Goal: Information Seeking & Learning: Learn about a topic

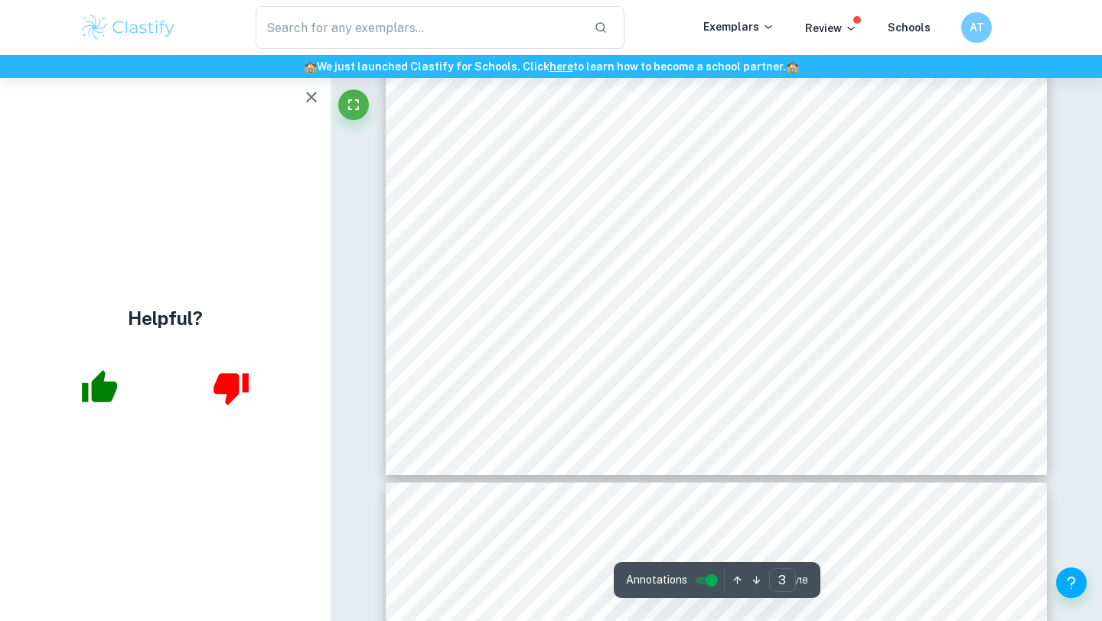
scroll to position [2245, 0]
click at [312, 96] on icon "button" at bounding box center [311, 97] width 11 height 11
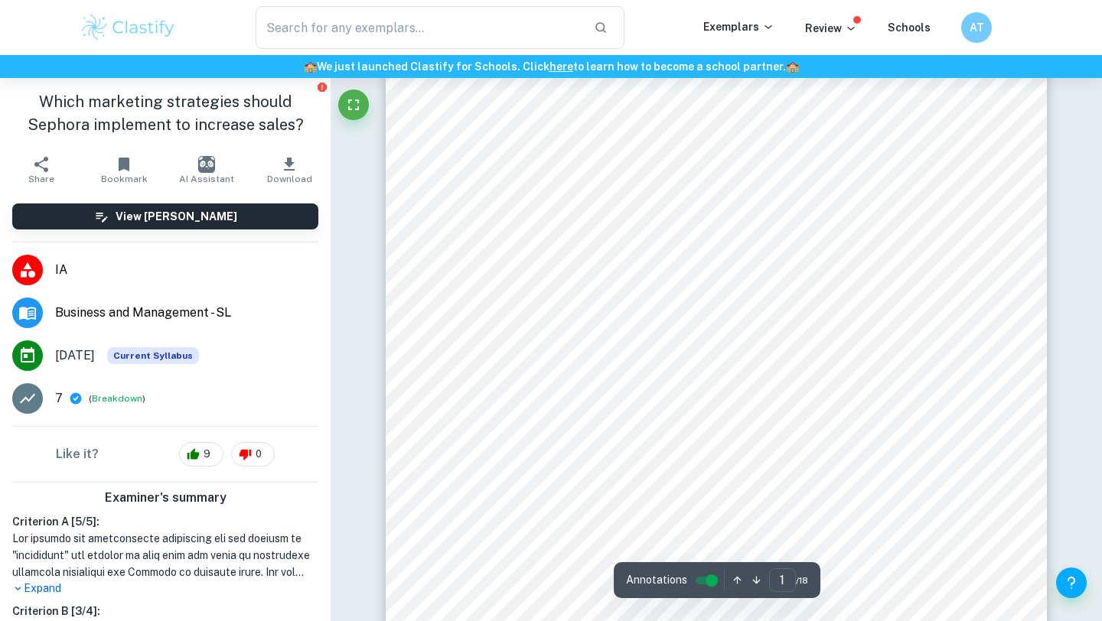
scroll to position [0, 0]
type input "3"
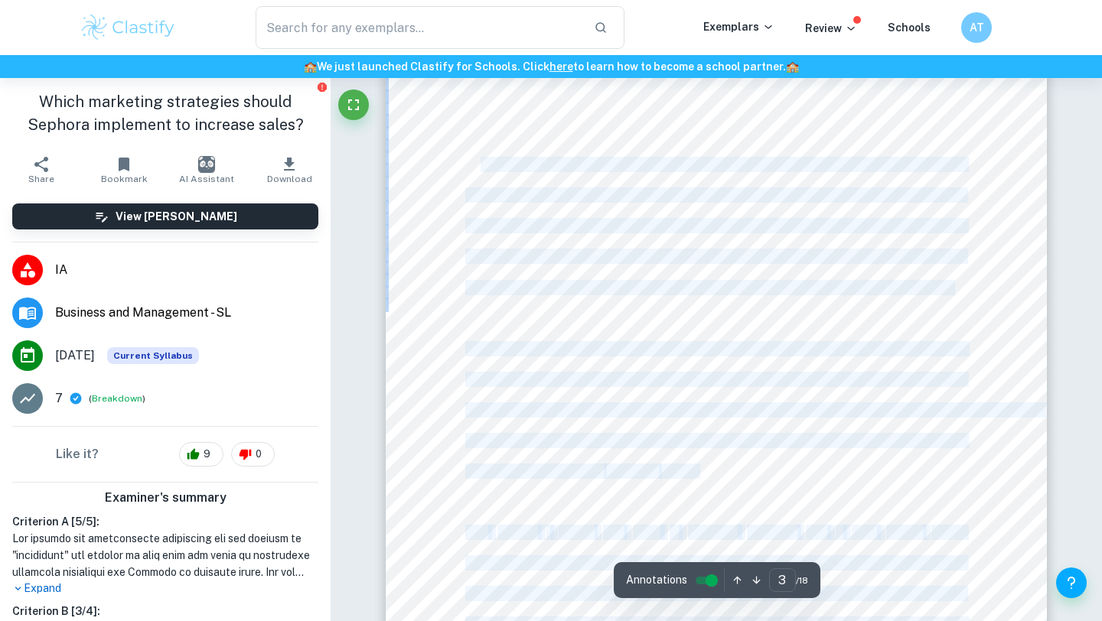
drag, startPoint x: 452, startPoint y: 156, endPoint x: 483, endPoint y: 171, distance: 34.6
click at [483, 171] on div "Introduction: The objective of every business is to increment sales in order to…" at bounding box center [716, 509] width 661 height 934
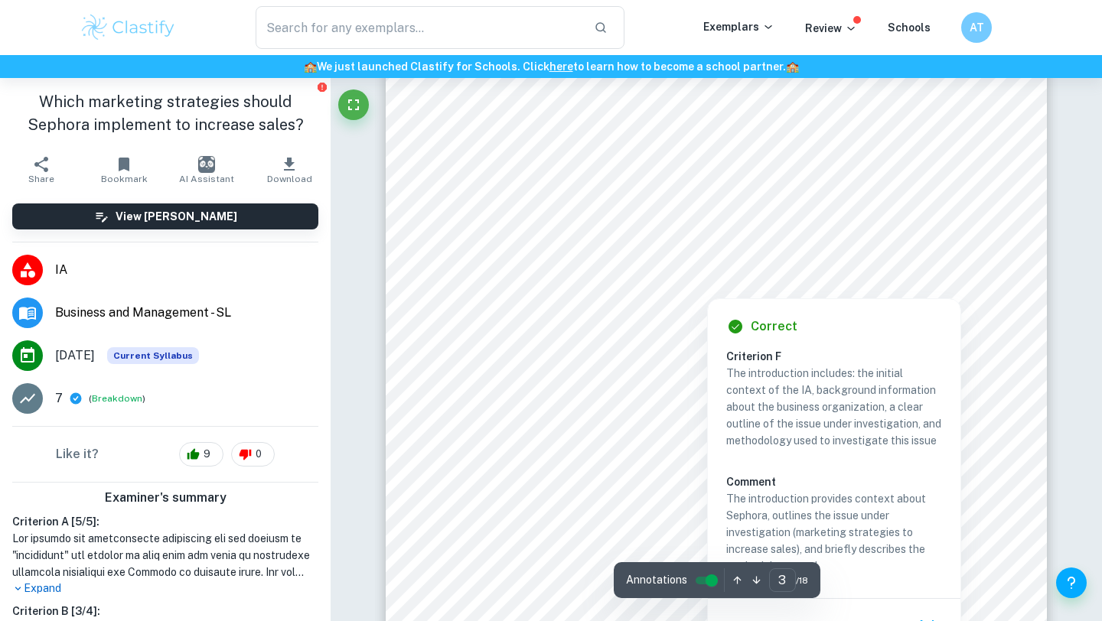
click at [471, 171] on div at bounding box center [715, 173] width 500 height 31
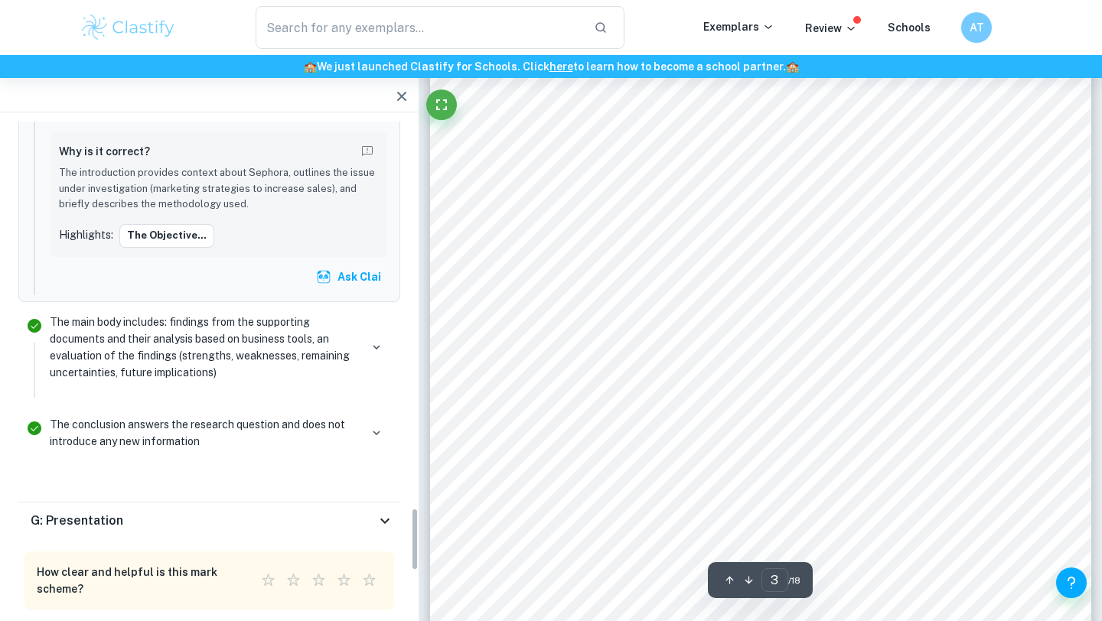
scroll to position [3008, 0]
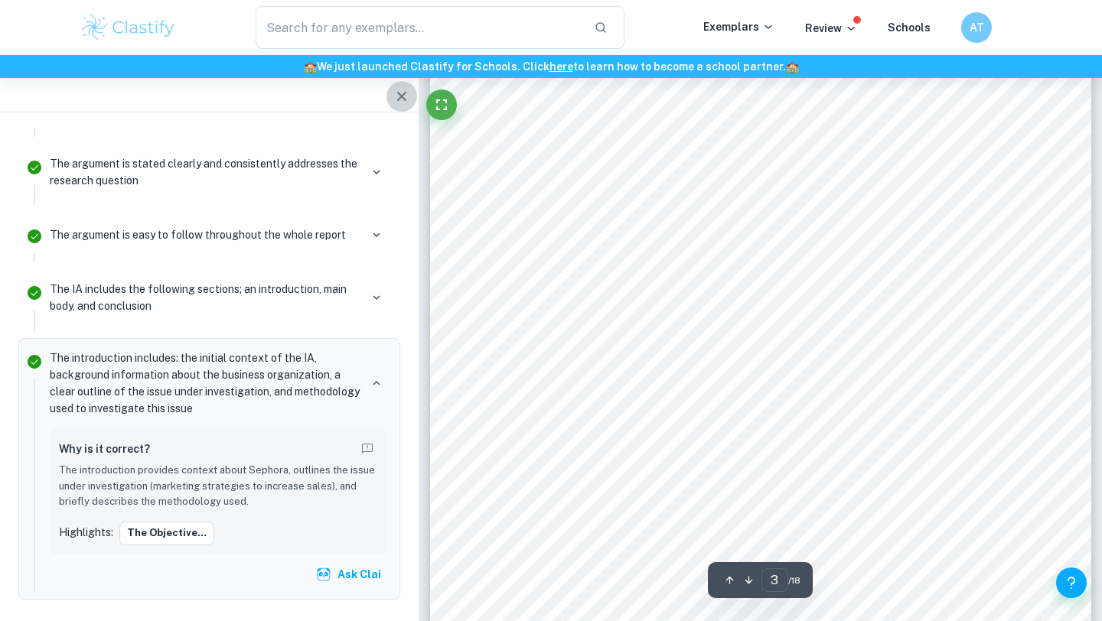
click at [406, 105] on icon "button" at bounding box center [402, 96] width 18 height 18
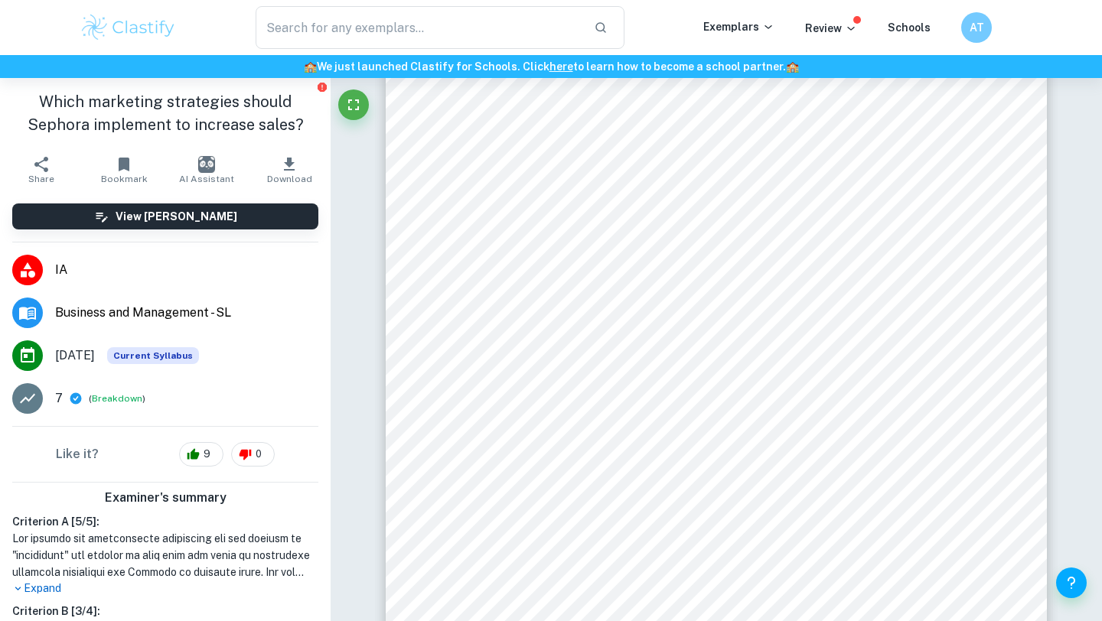
scroll to position [2194, 0]
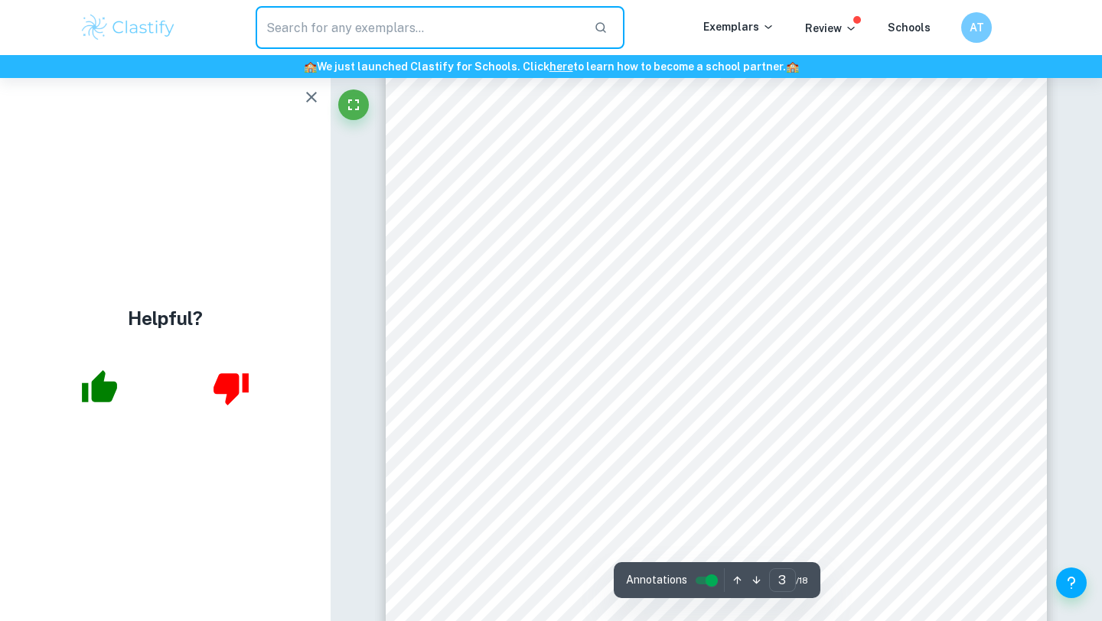
click at [409, 35] on input "text" at bounding box center [419, 27] width 326 height 43
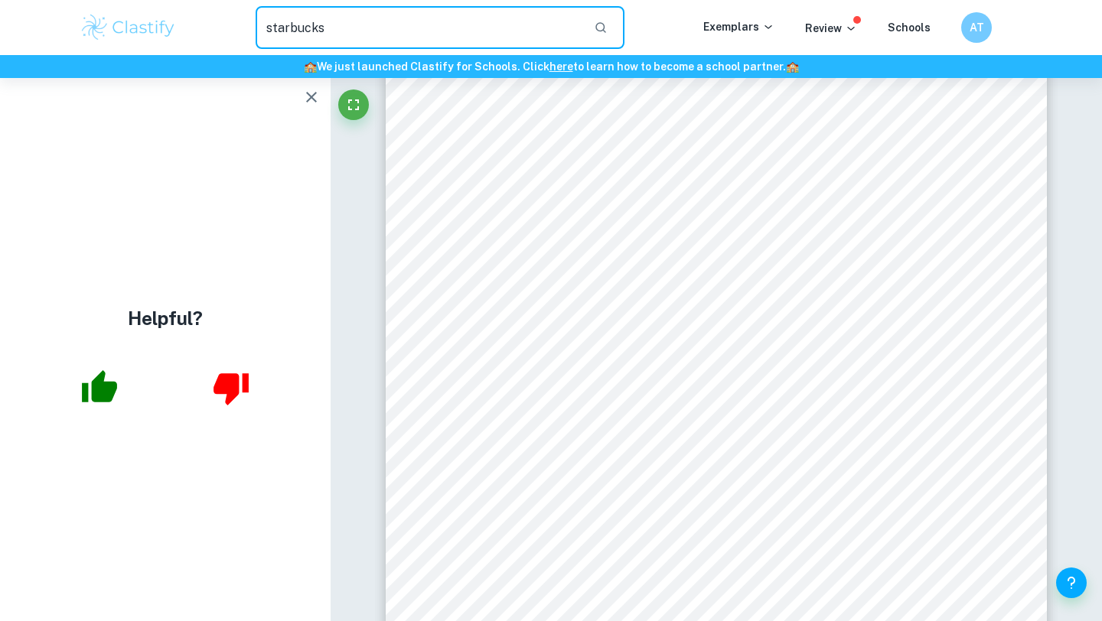
type input "starbucks"
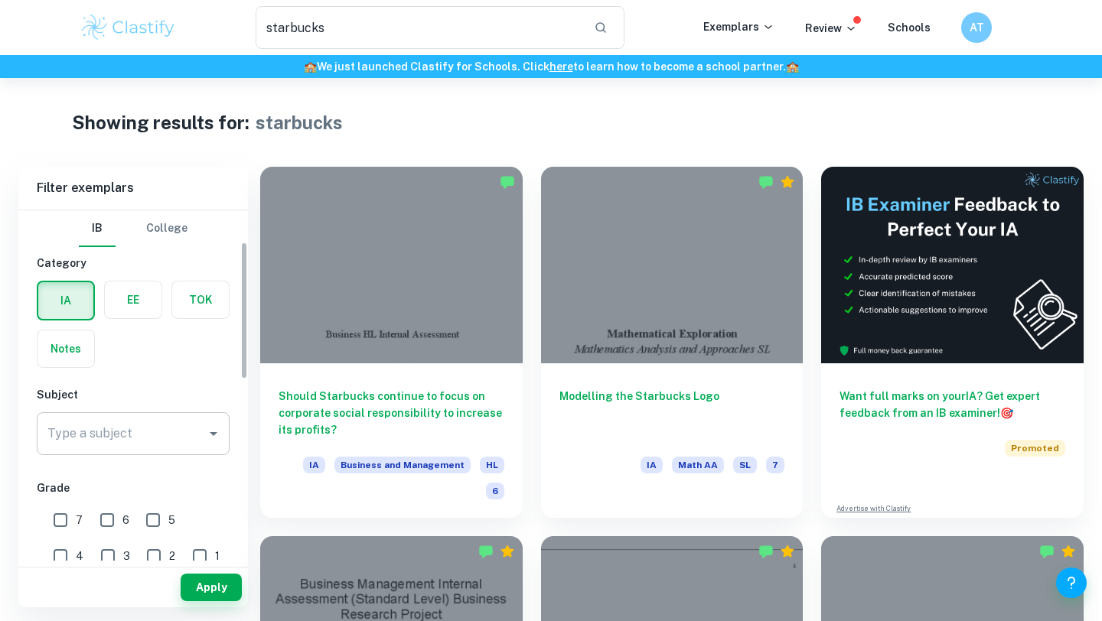
scroll to position [236, 0]
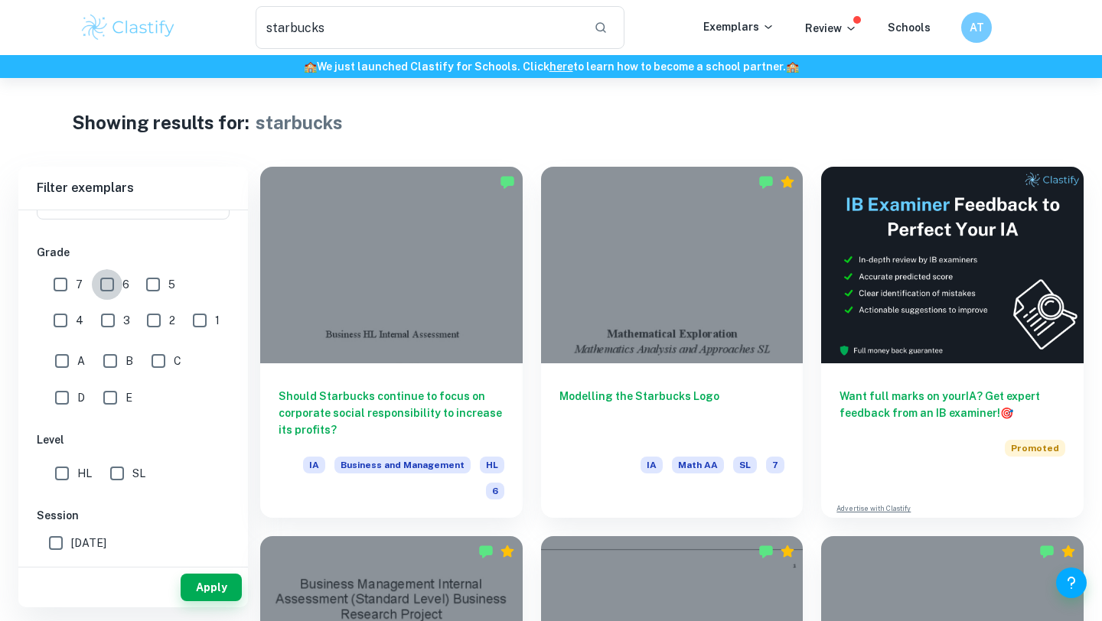
click at [104, 285] on input "6" at bounding box center [107, 284] width 31 height 31
checkbox input "true"
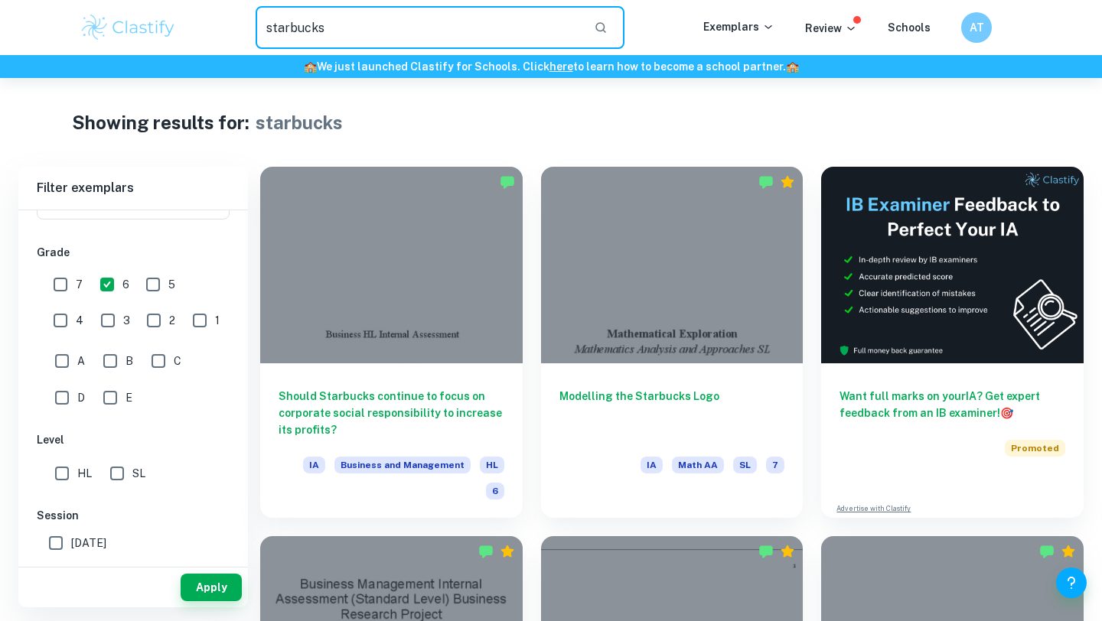
drag, startPoint x: 357, startPoint y: 21, endPoint x: 185, endPoint y: -6, distance: 173.5
click at [185, 0] on html "We value your privacy We use cookies to enhance your browsing experience, serve…" at bounding box center [551, 310] width 1102 height 621
type input "c"
type input "luckin"
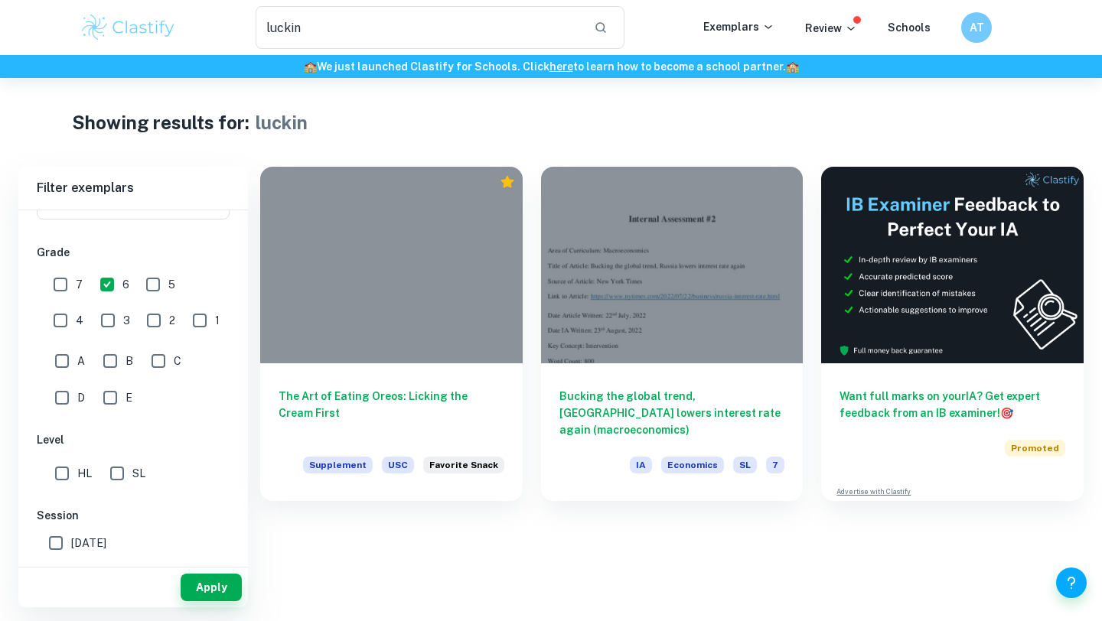
click at [297, 160] on div "The Art of Eating Oreos: Licking the Cream First Supplement USC Favorite Snack" at bounding box center [382, 324] width 281 height 353
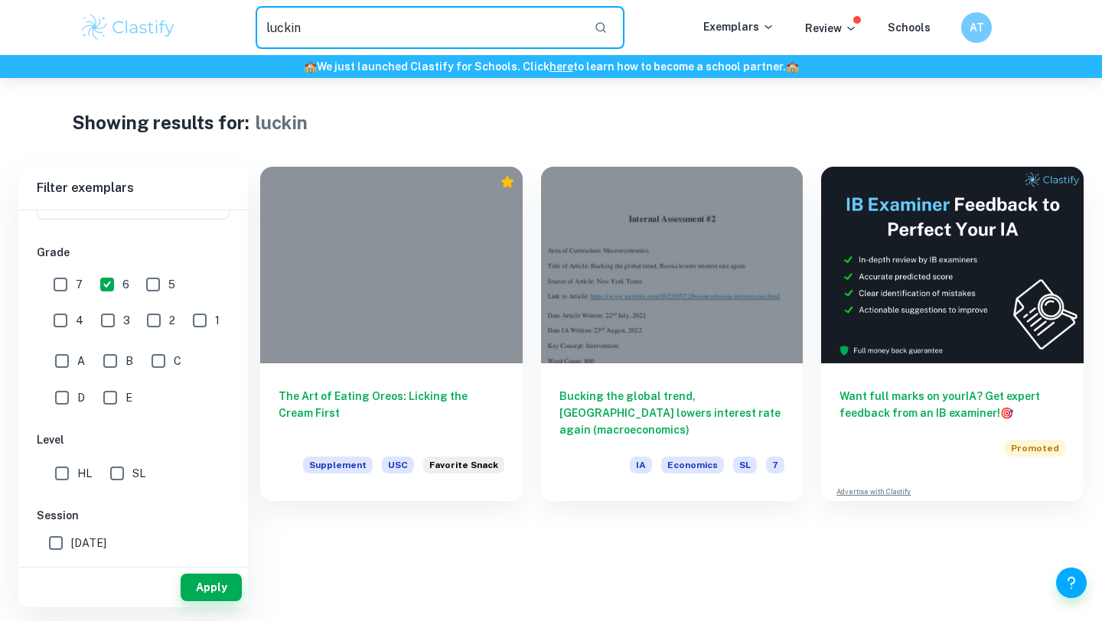
drag, startPoint x: 324, startPoint y: 38, endPoint x: 191, endPoint y: 7, distance: 137.6
click at [191, 7] on div "luckin ​" at bounding box center [440, 27] width 527 height 43
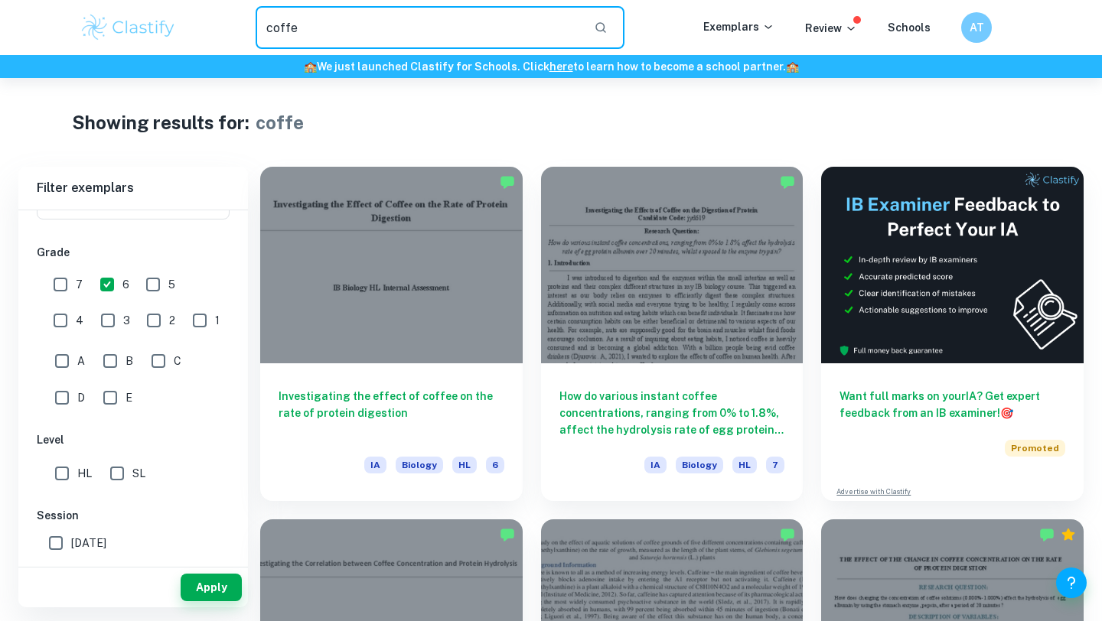
click at [305, 24] on input "coffe" at bounding box center [419, 27] width 326 height 43
type input "coffee"
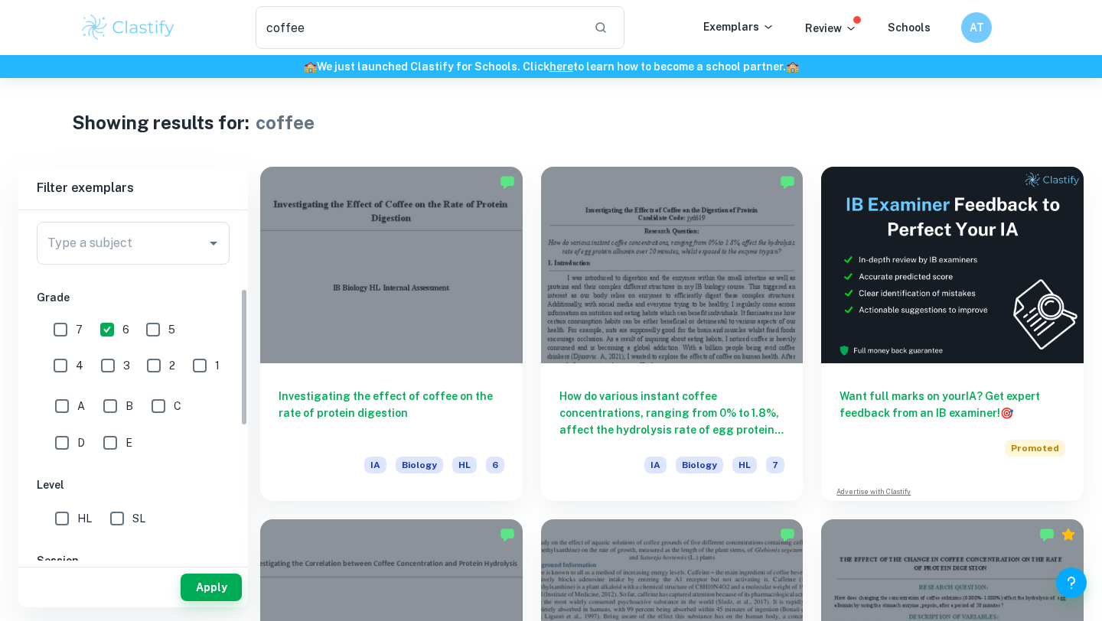
scroll to position [170, 0]
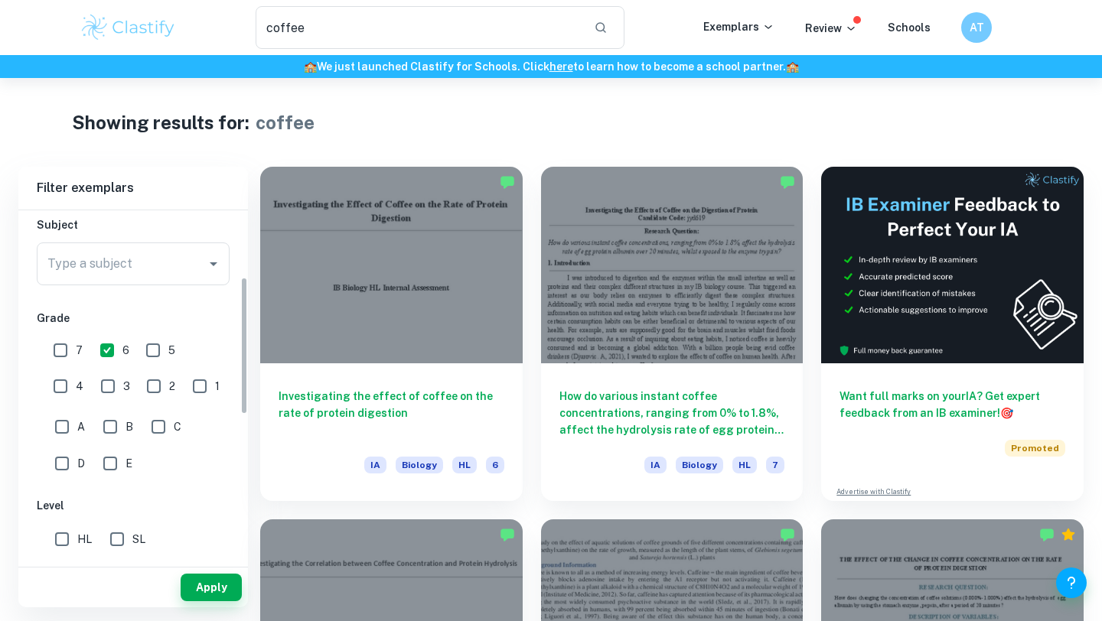
click at [122, 240] on div "Subject Type a subject Type a subject" at bounding box center [133, 254] width 193 height 75
click at [116, 271] on input "Type a subject" at bounding box center [122, 263] width 156 height 29
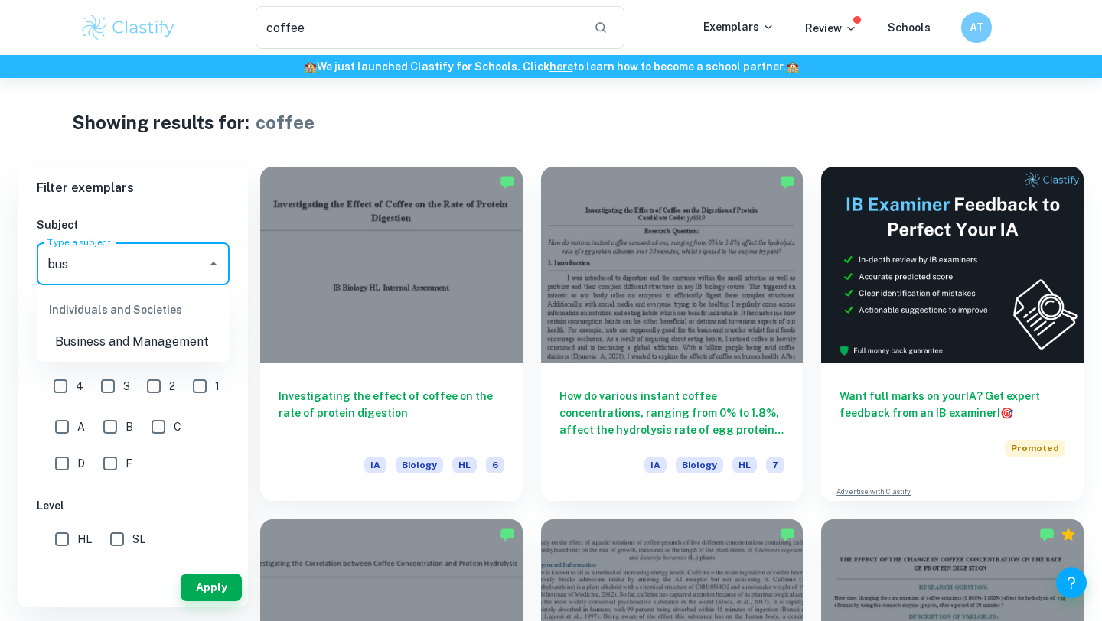
click at [144, 339] on li "Business and Management" at bounding box center [133, 342] width 193 height 28
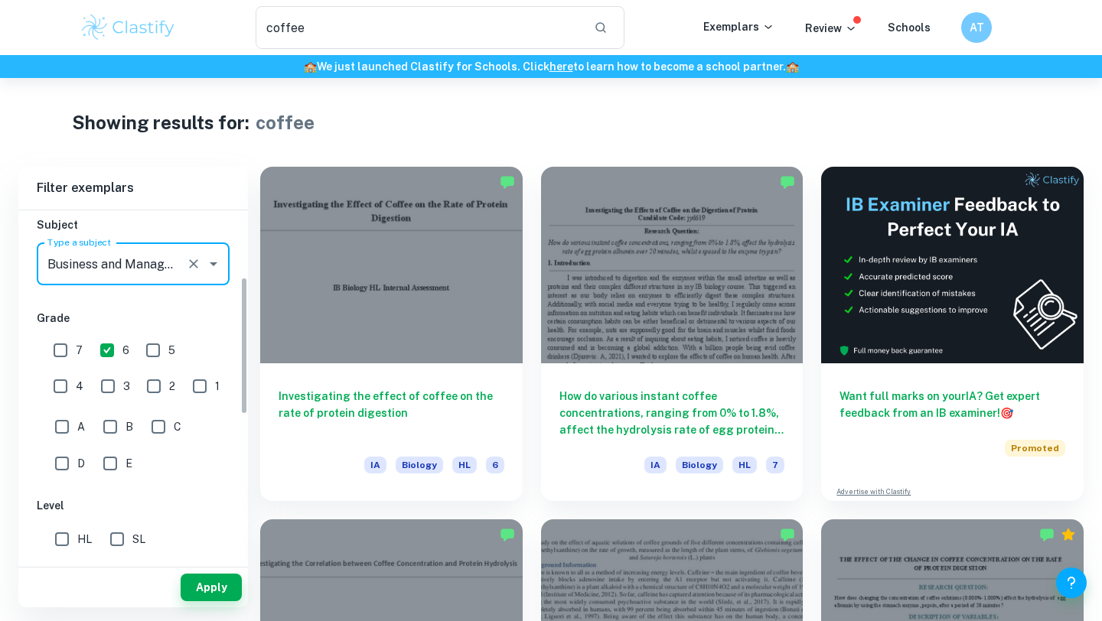
type input "Business and Management"
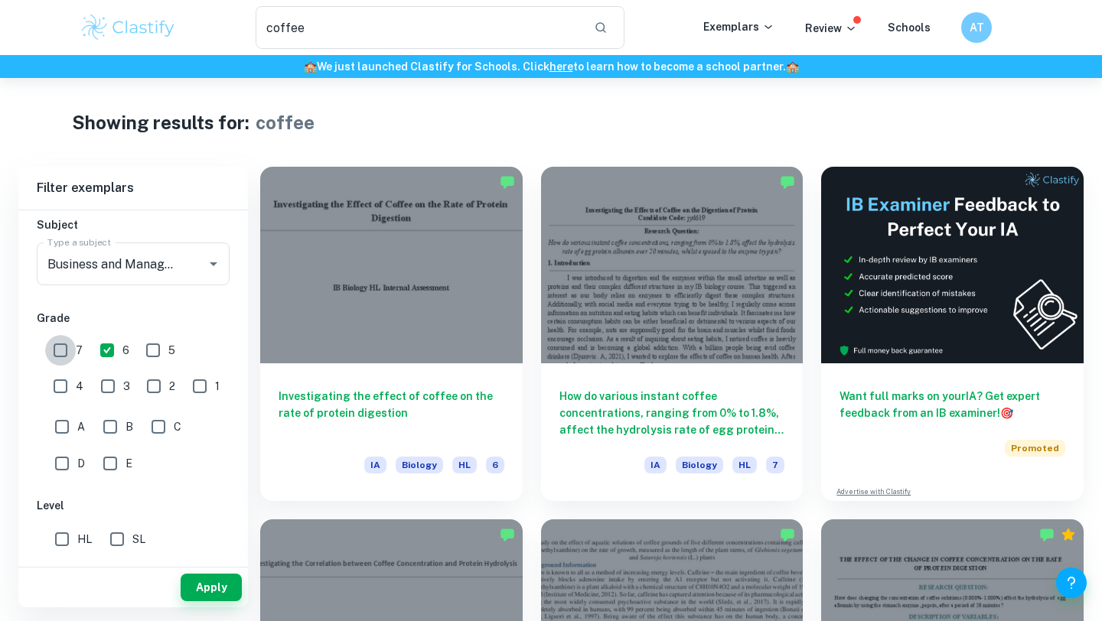
click at [62, 355] on input "7" at bounding box center [60, 350] width 31 height 31
checkbox input "true"
click at [197, 585] on button "Apply" at bounding box center [211, 588] width 61 height 28
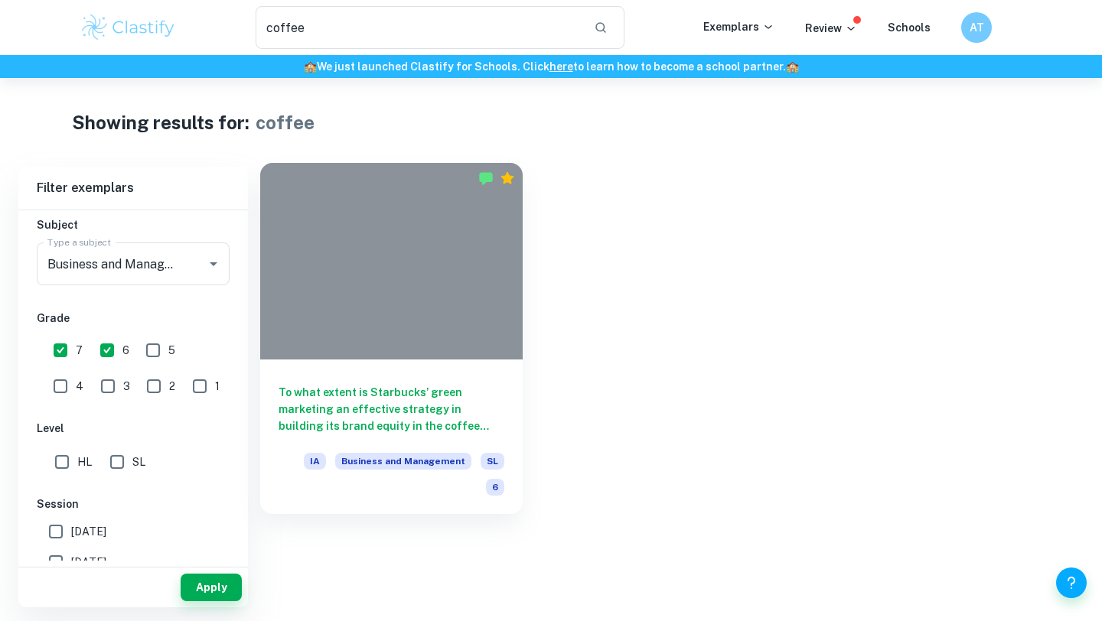
click at [333, 298] on div at bounding box center [391, 261] width 262 height 197
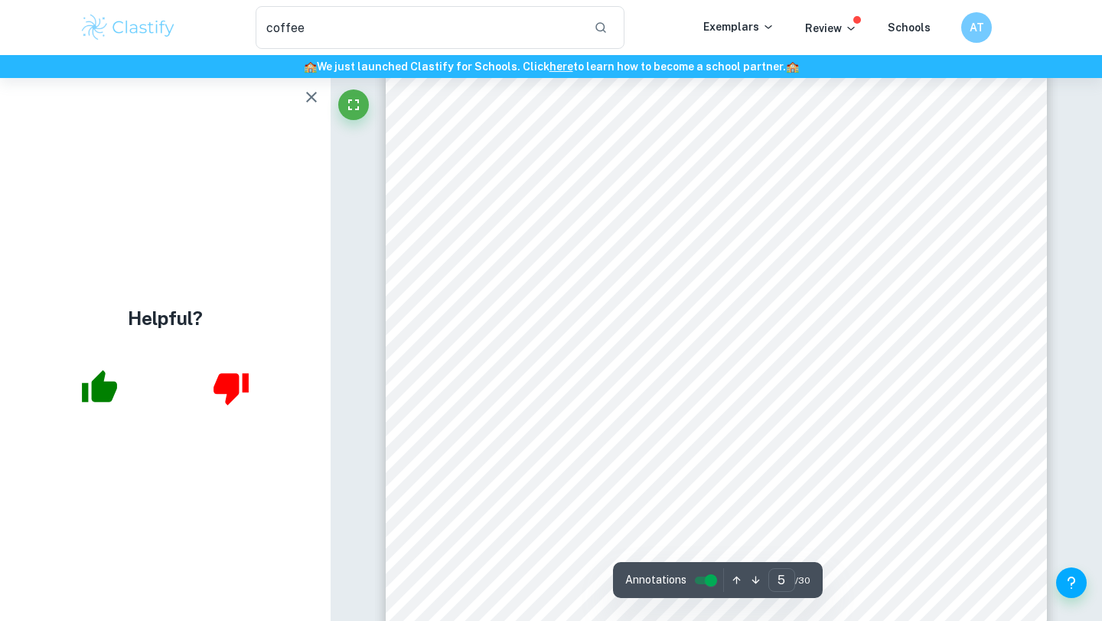
scroll to position [4204, 0]
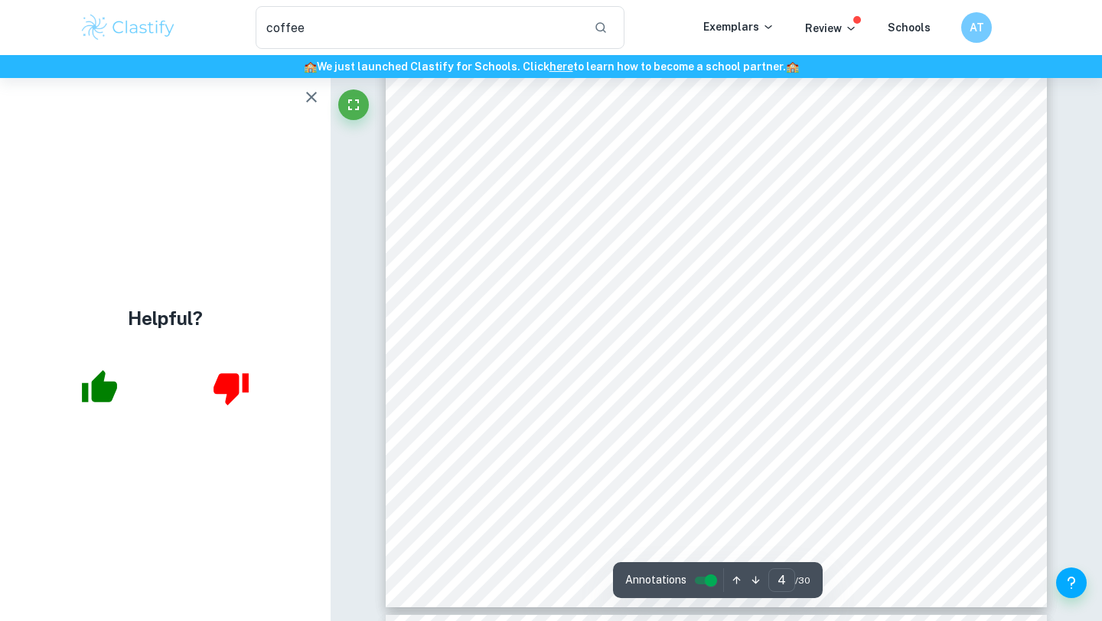
type input "3"
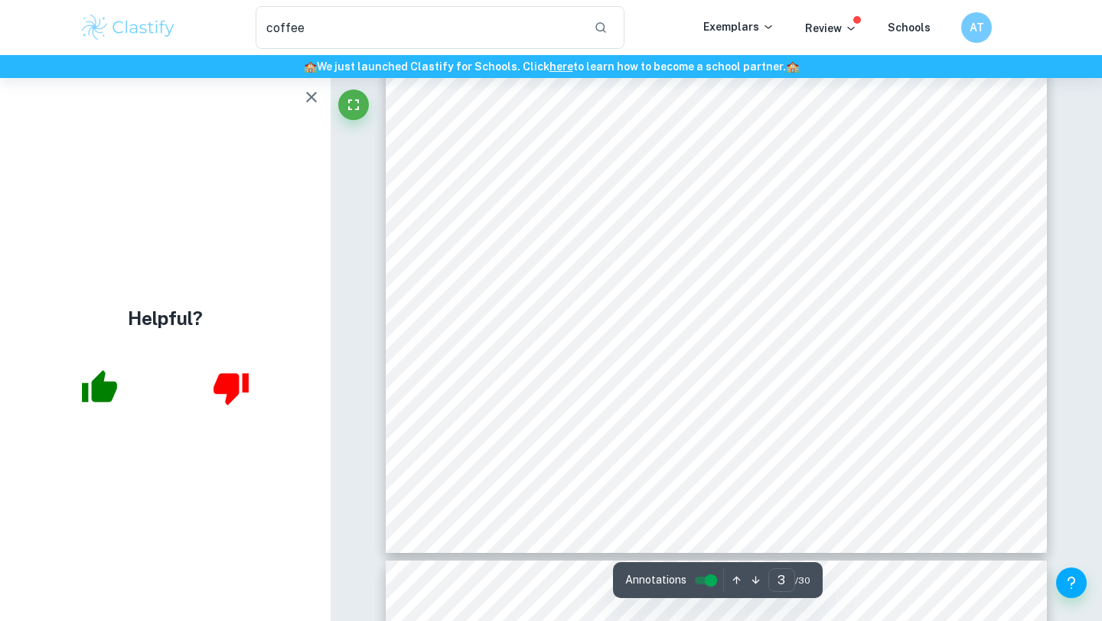
scroll to position [1857, 0]
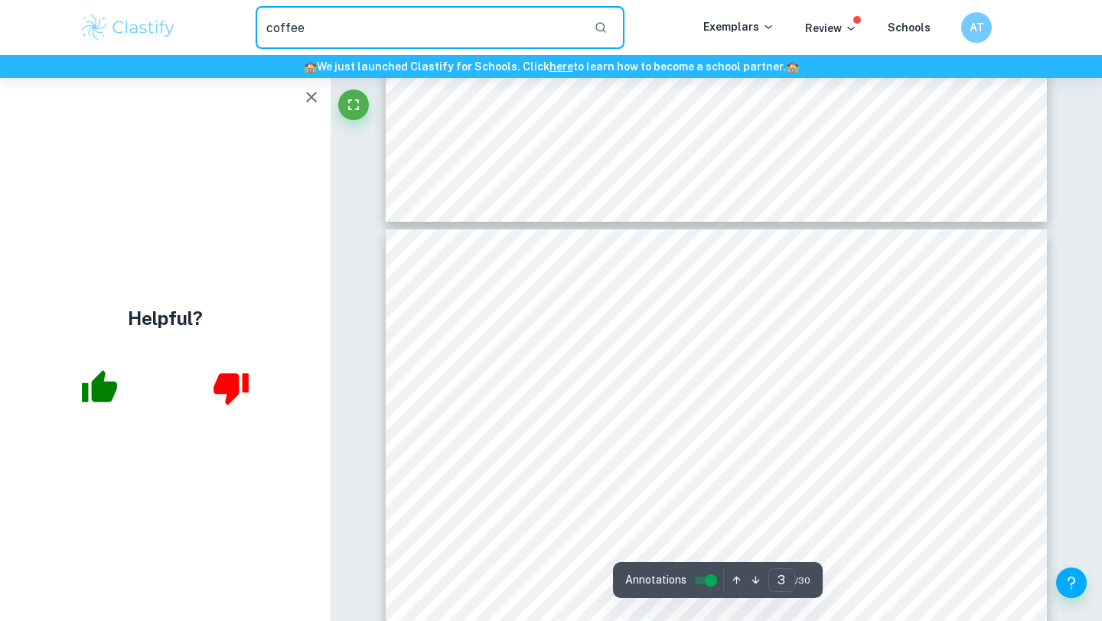
click at [360, 36] on input "coffee" at bounding box center [419, 27] width 326 height 43
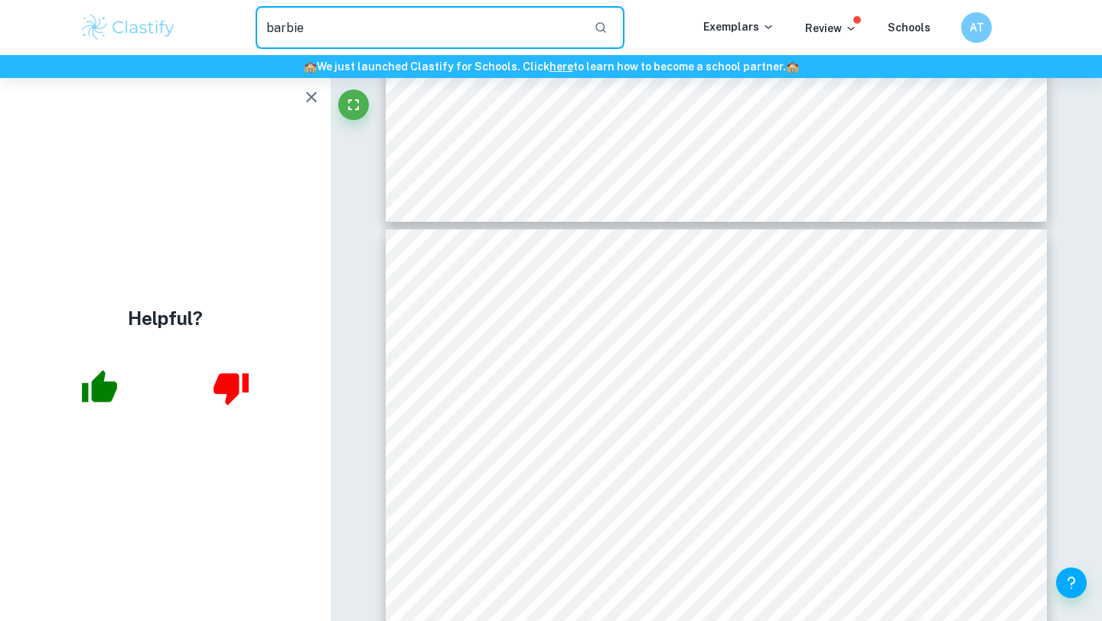
type input "barbie"
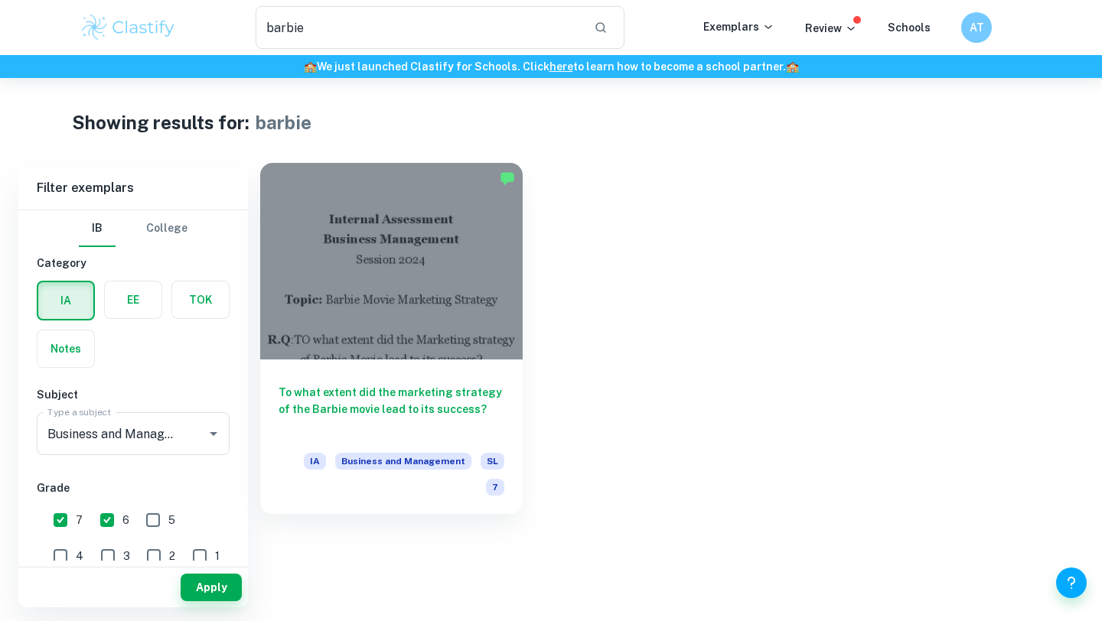
click at [399, 304] on div at bounding box center [391, 261] width 262 height 197
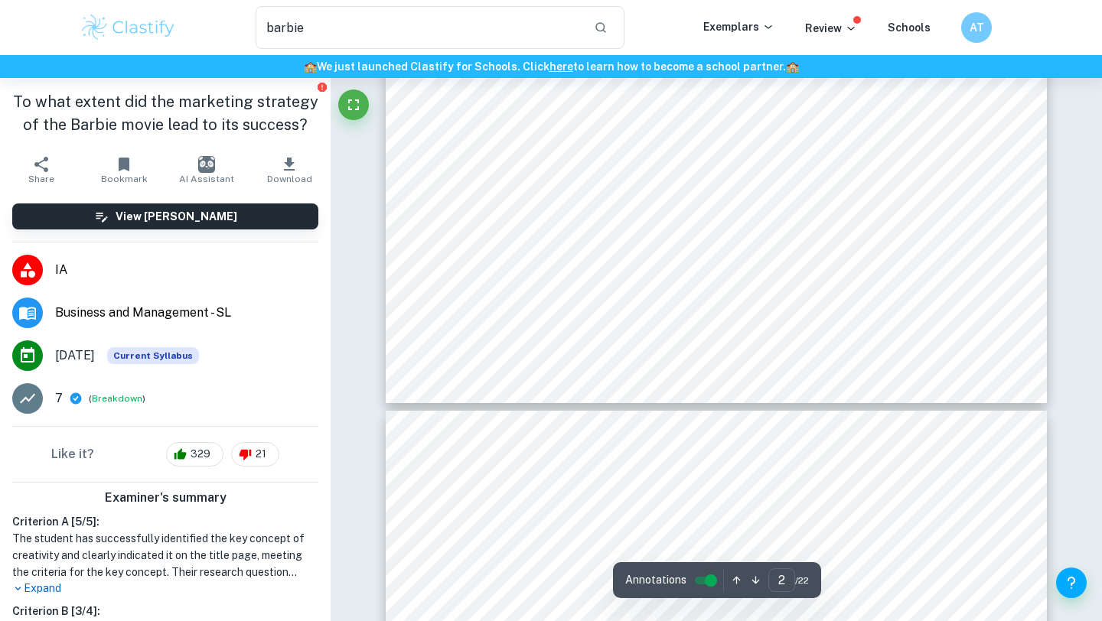
type input "3"
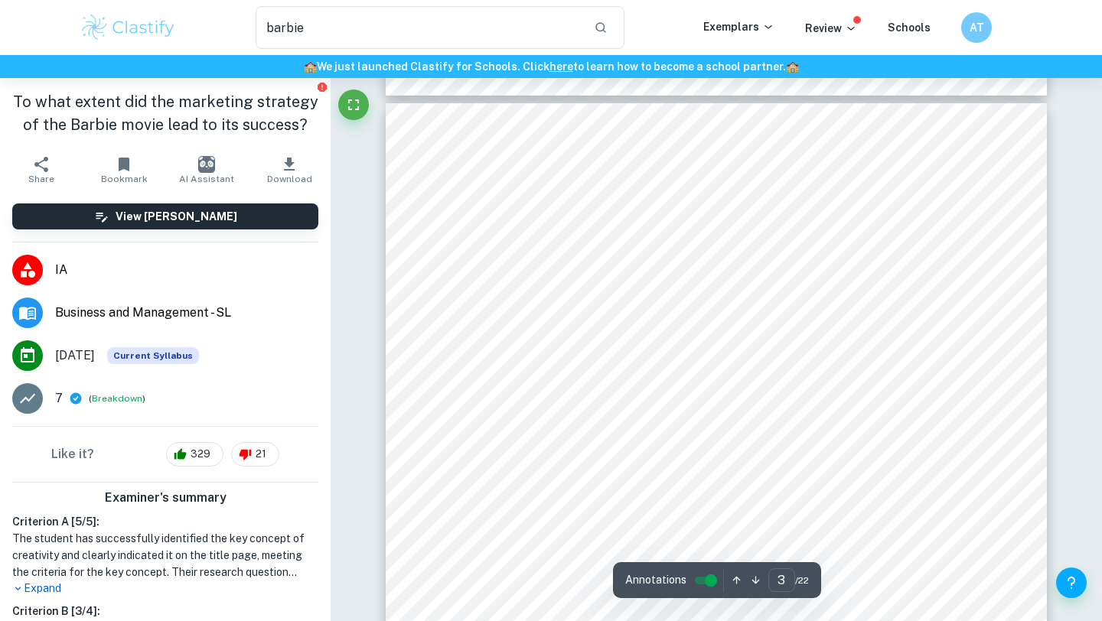
scroll to position [1826, 0]
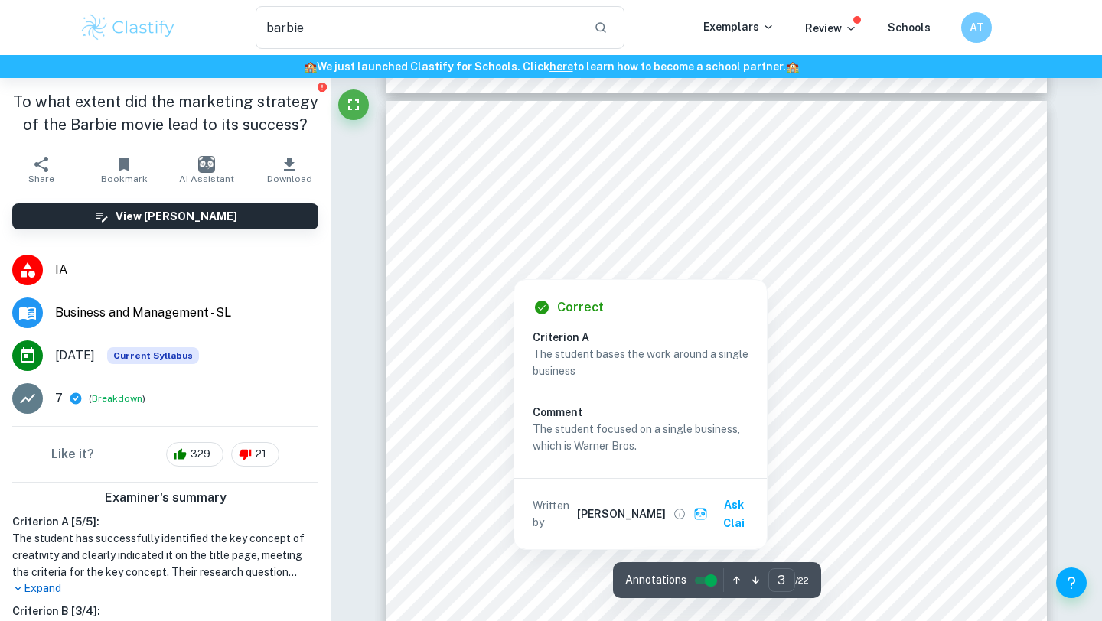
click at [536, 271] on div at bounding box center [514, 267] width 100 height 15
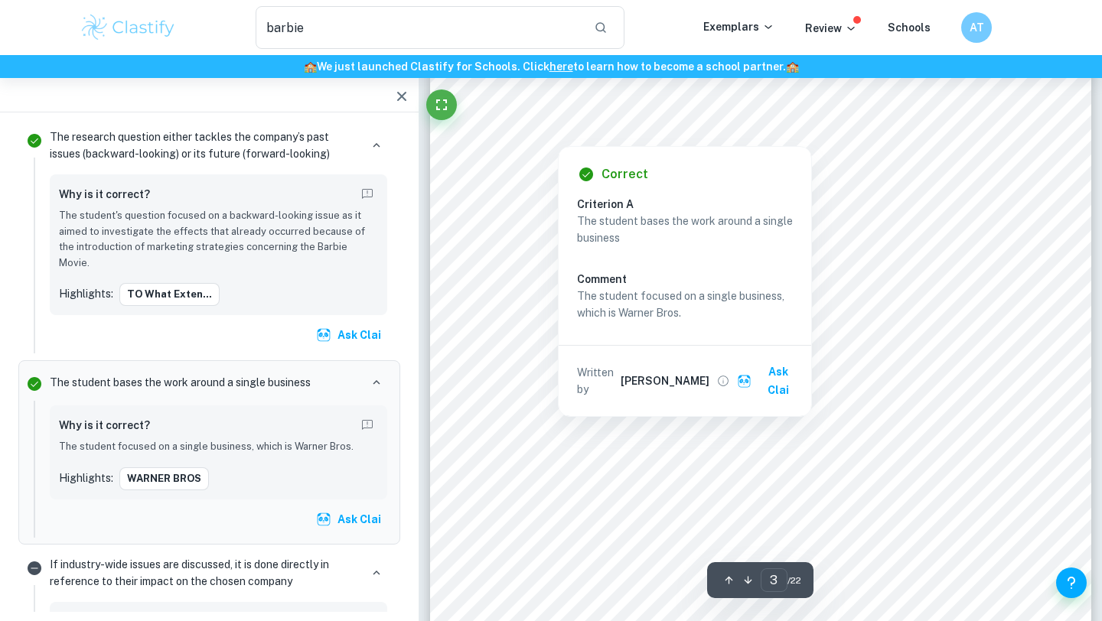
scroll to position [1854, 0]
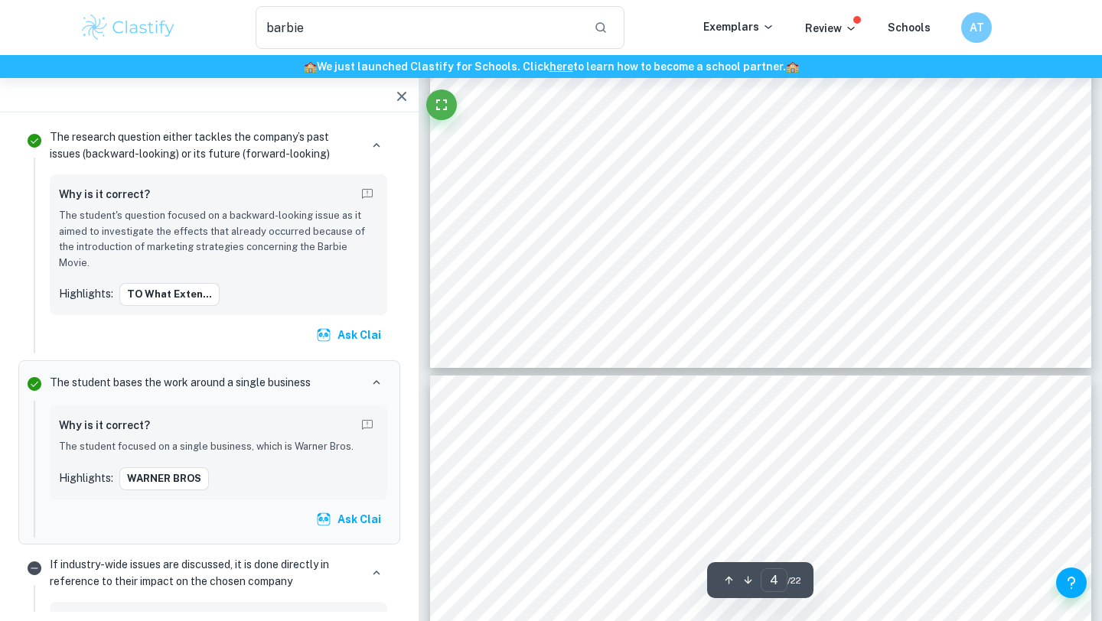
type input "3"
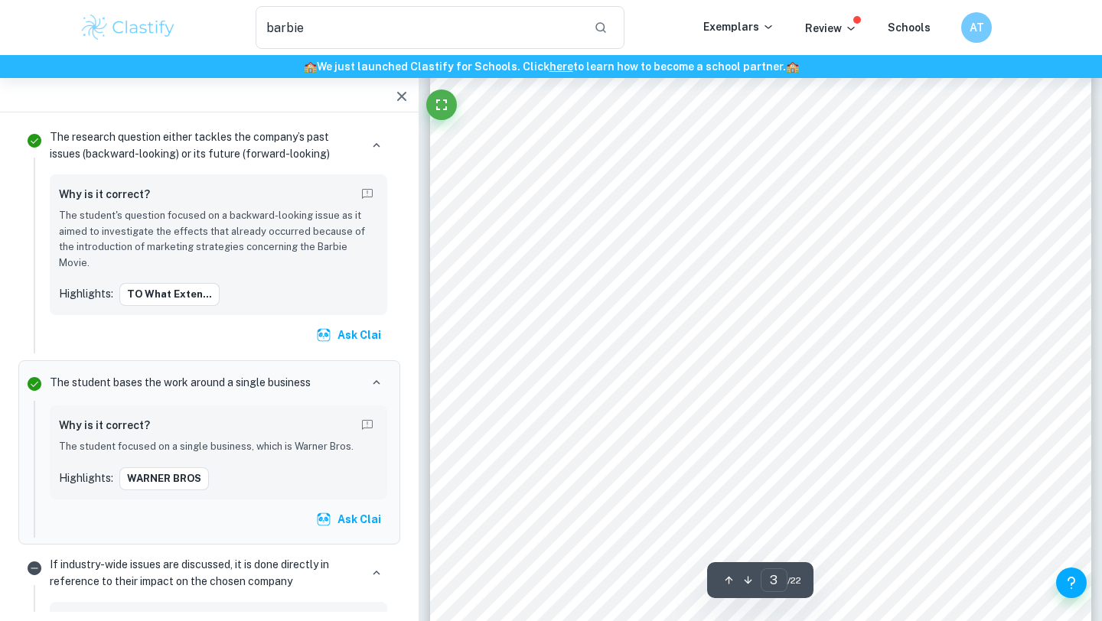
scroll to position [1903, 0]
